Goal: Find specific page/section: Find specific page/section

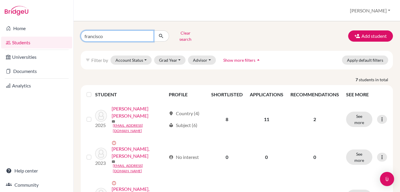
click at [119, 37] on input "francisco" at bounding box center [117, 35] width 73 height 11
type input "f"
type input "[PERSON_NAME]"
click button "submit" at bounding box center [162, 35] width 16 height 11
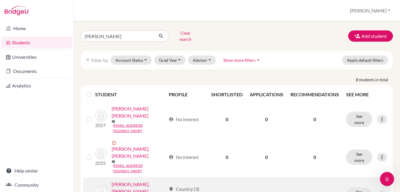
click at [137, 180] on link "[PERSON_NAME], [PERSON_NAME]" at bounding box center [139, 187] width 54 height 14
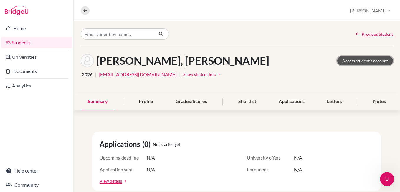
click at [361, 63] on link "Access student's account" at bounding box center [365, 60] width 56 height 9
